Goal: Find contact information: Find contact information

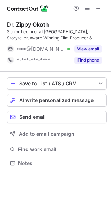
scroll to position [158, 111]
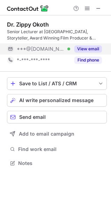
click at [83, 51] on button "View email" at bounding box center [89, 49] width 28 height 7
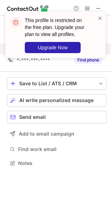
click at [94, 177] on div "Dr. [PERSON_NAME] Senior Lecturer at [GEOGRAPHIC_DATA], Storyteller, Award Winn…" at bounding box center [55, 119] width 111 height 208
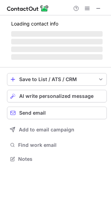
scroll to position [3, 3]
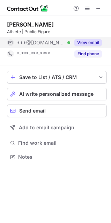
click at [86, 44] on button "View email" at bounding box center [89, 42] width 28 height 7
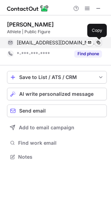
click at [98, 41] on span at bounding box center [99, 43] width 6 height 6
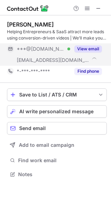
scroll to position [169, 111]
click at [88, 50] on button "View email" at bounding box center [89, 49] width 28 height 7
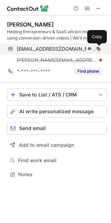
click at [99, 48] on span at bounding box center [99, 49] width 6 height 6
